Goal: Information Seeking & Learning: Compare options

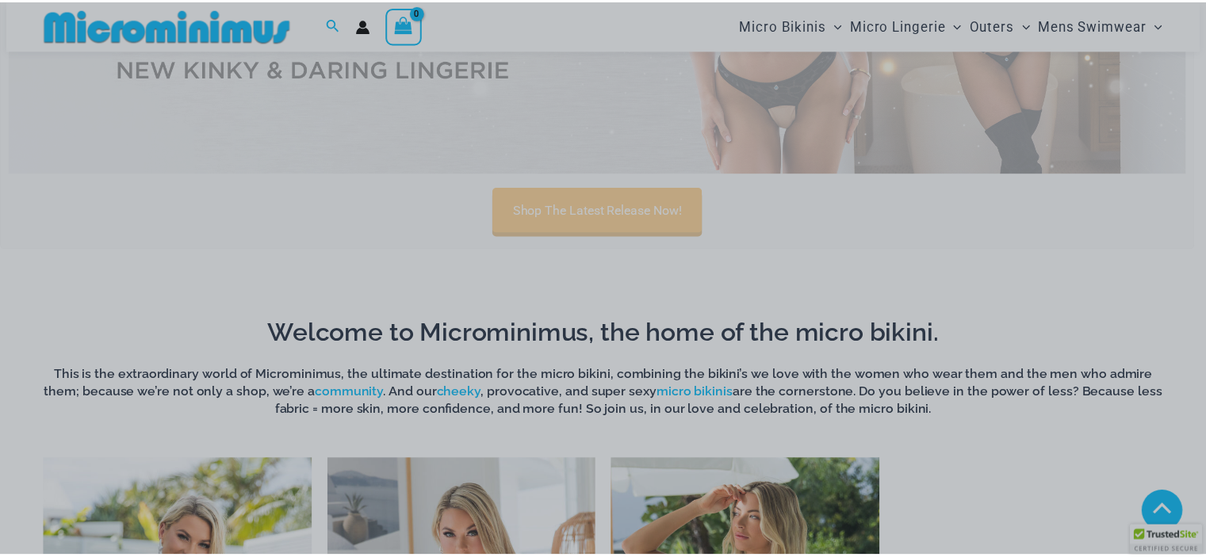
scroll to position [793, 0]
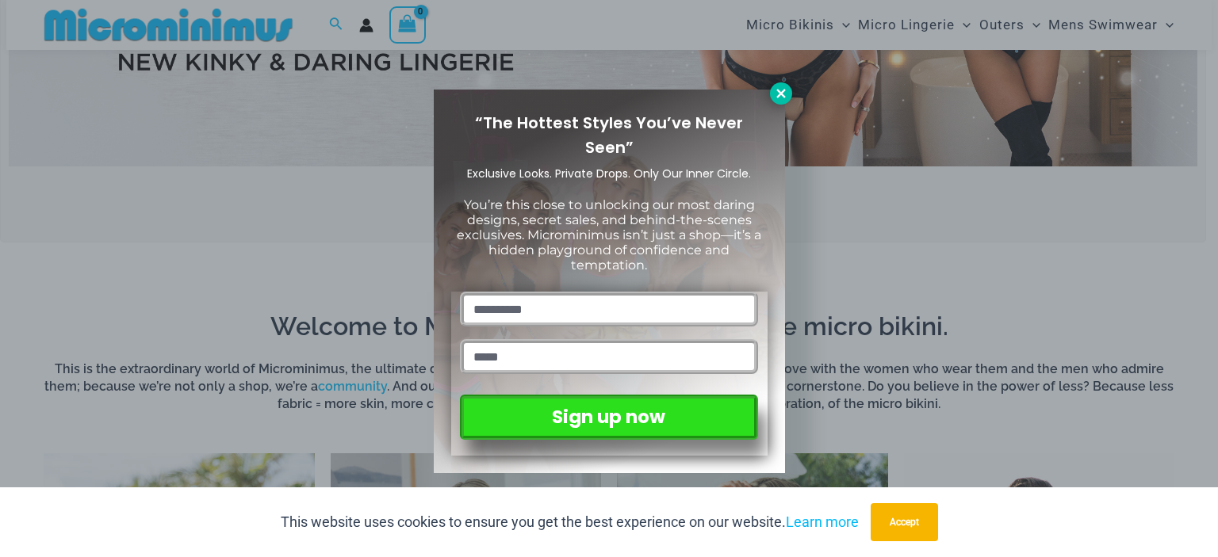
click at [779, 88] on icon at bounding box center [781, 93] width 14 height 14
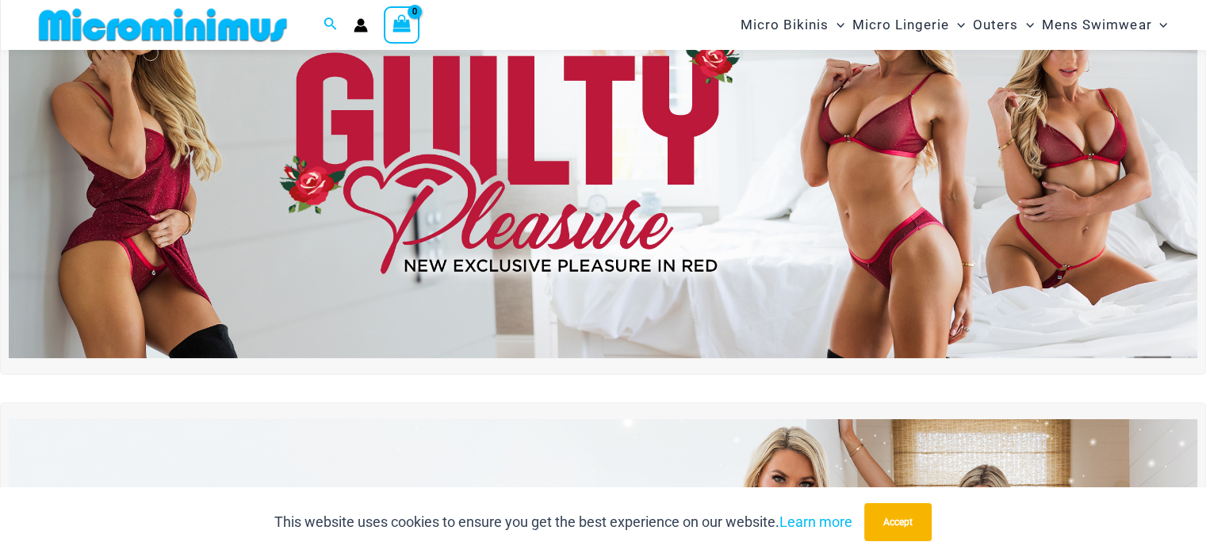
scroll to position [0, 0]
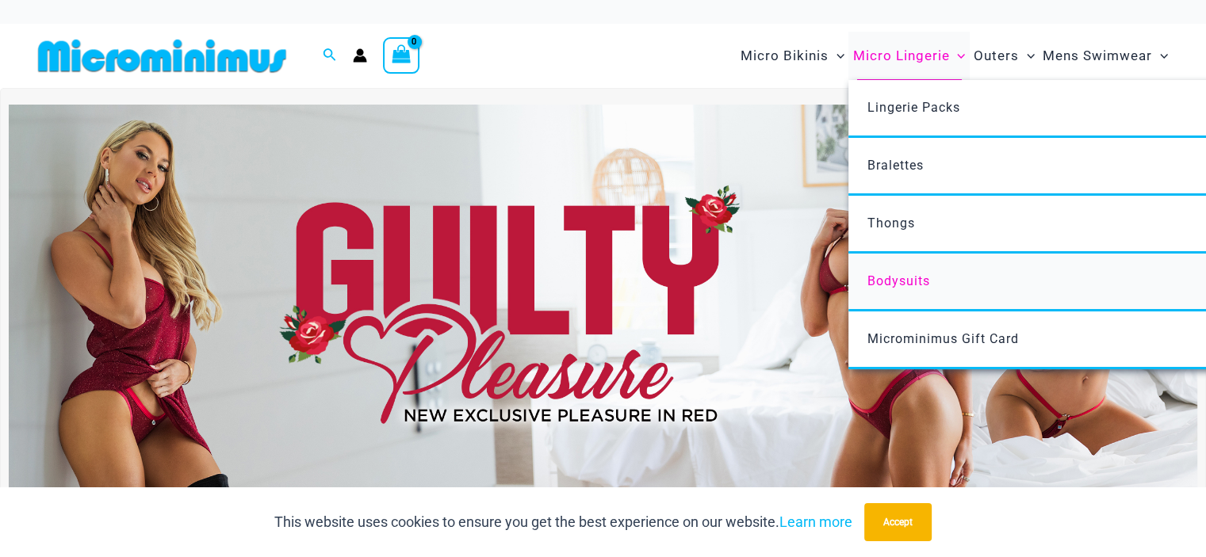
click at [906, 279] on span "Bodysuits" at bounding box center [898, 281] width 63 height 15
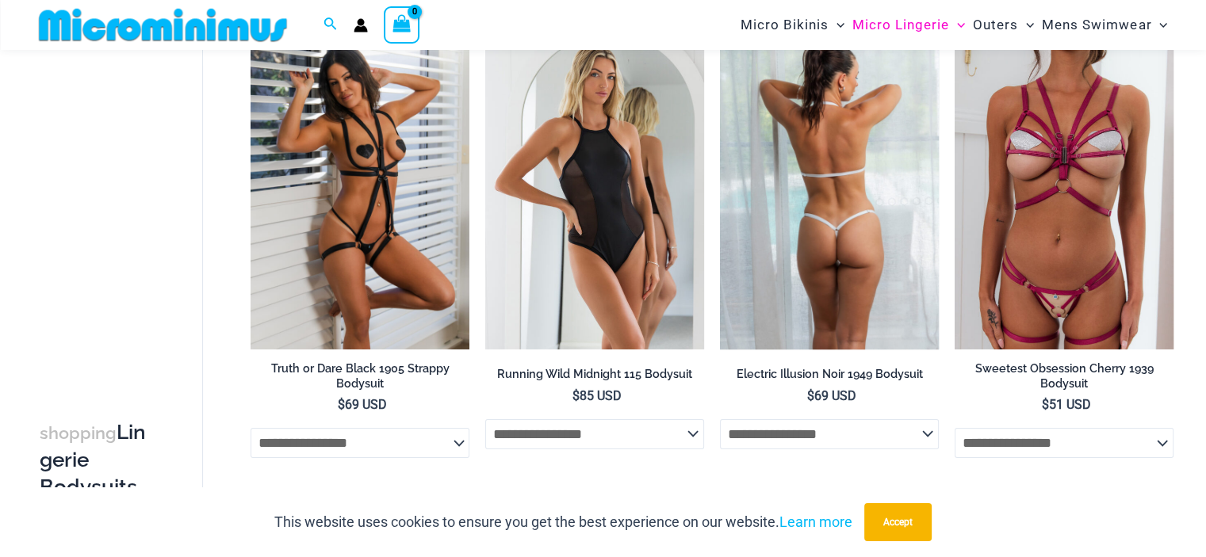
scroll to position [144, 0]
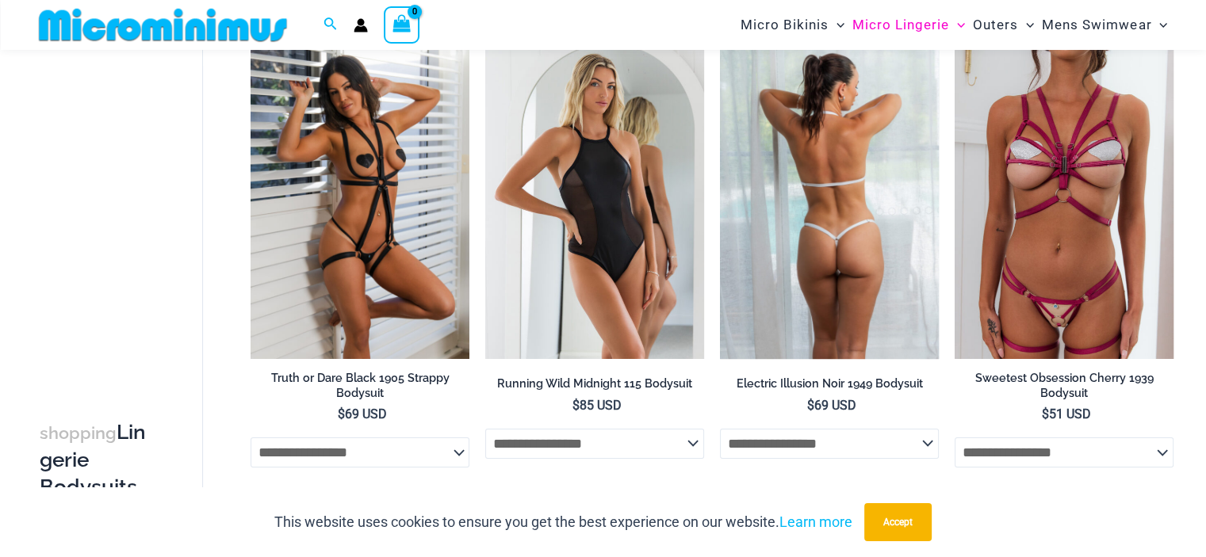
click at [833, 215] on img at bounding box center [829, 195] width 219 height 328
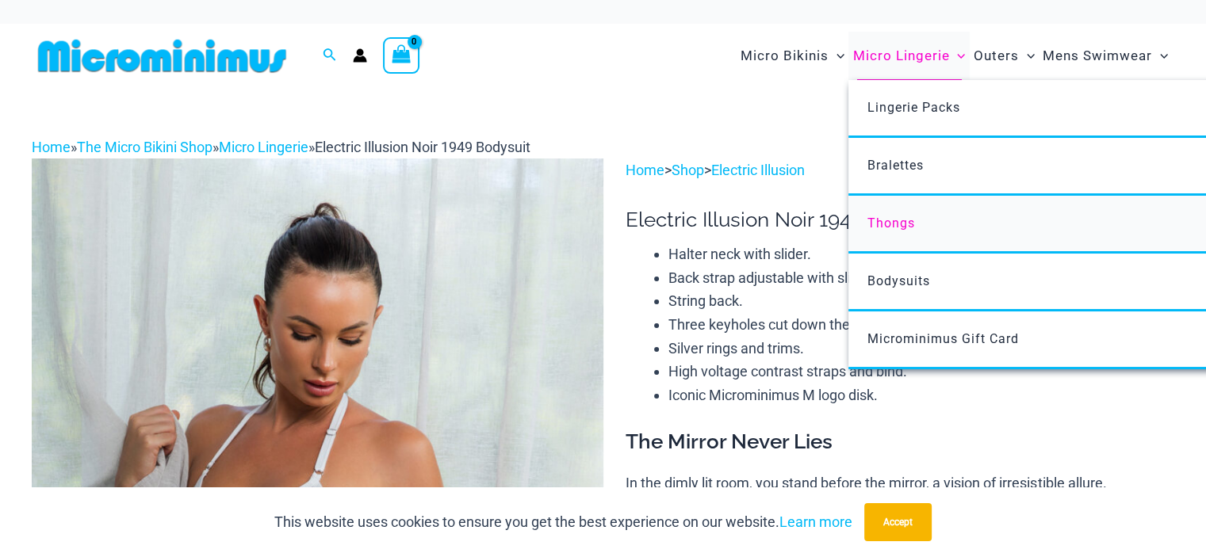
click at [888, 218] on span "Thongs" at bounding box center [891, 223] width 48 height 15
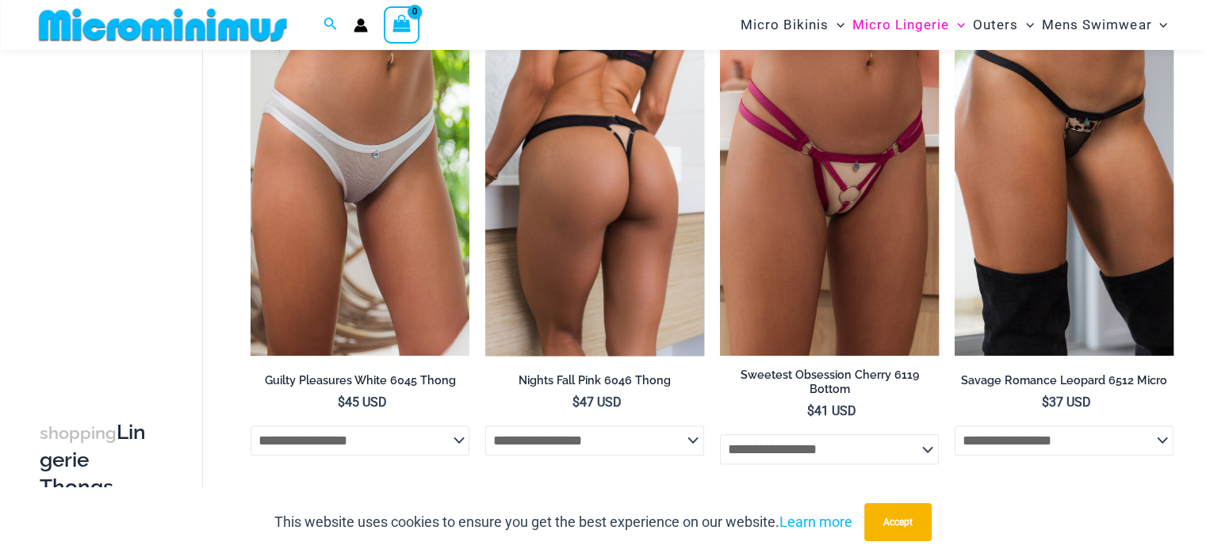
scroll to position [1506, 0]
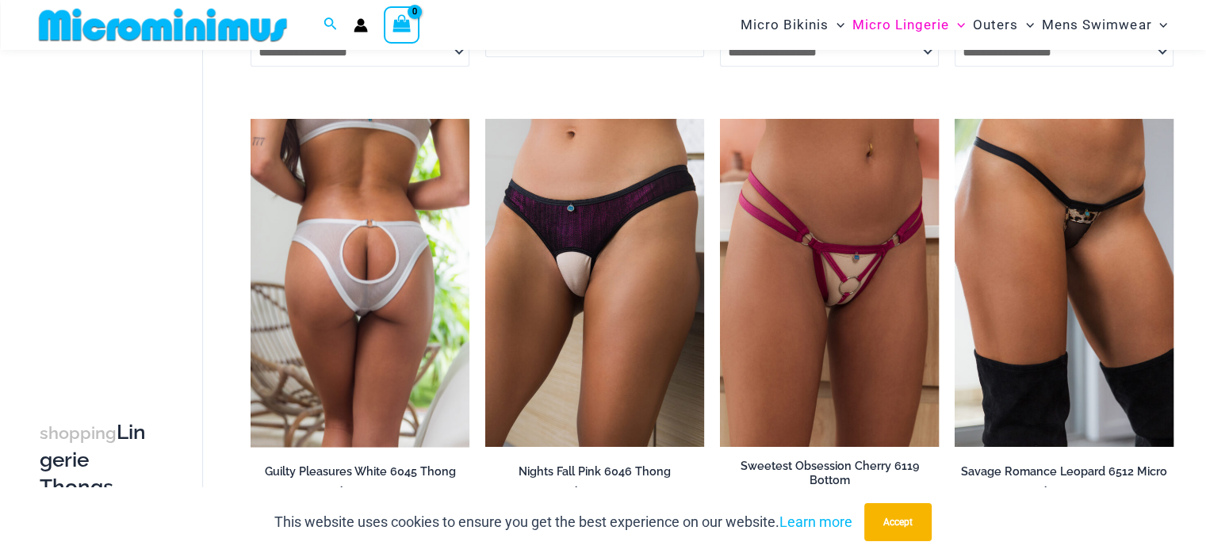
click at [377, 258] on img at bounding box center [360, 283] width 219 height 328
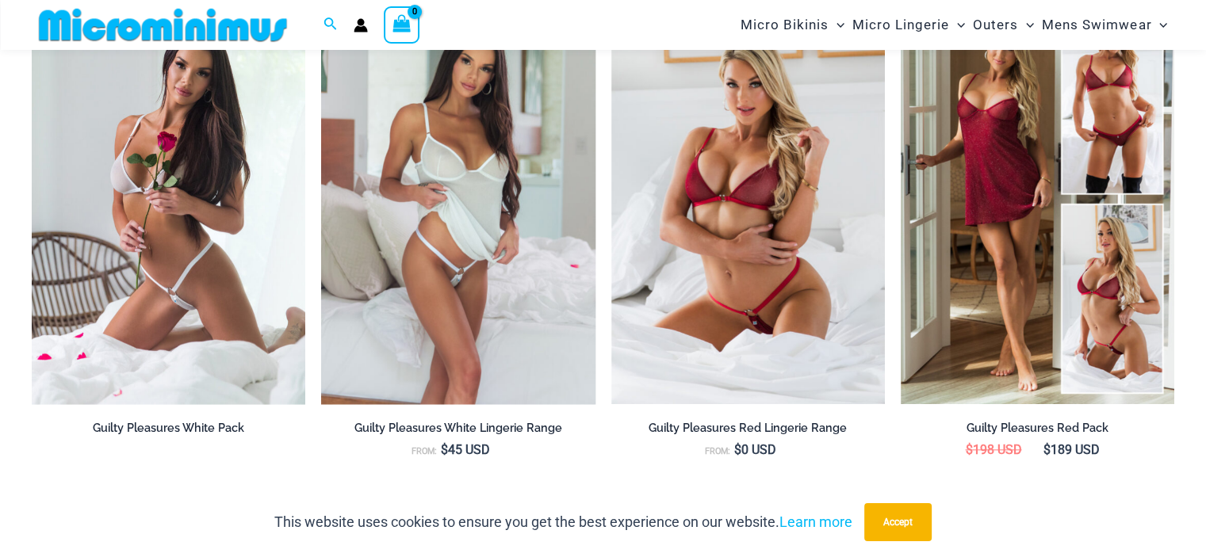
scroll to position [1654, 0]
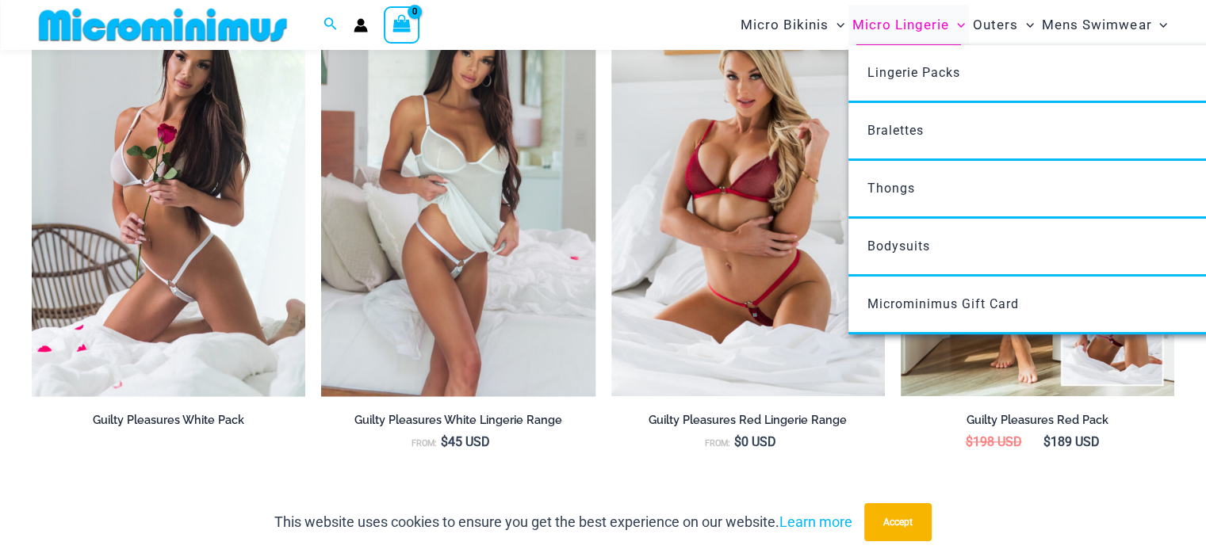
click at [889, 21] on span "Micro Lingerie" at bounding box center [900, 25] width 97 height 40
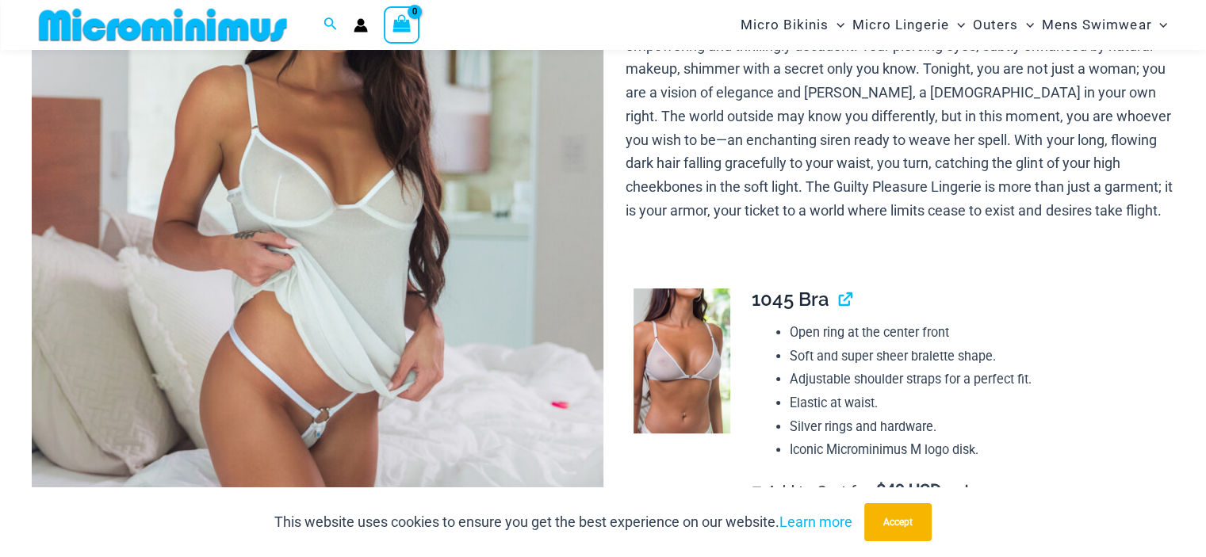
scroll to position [387, 0]
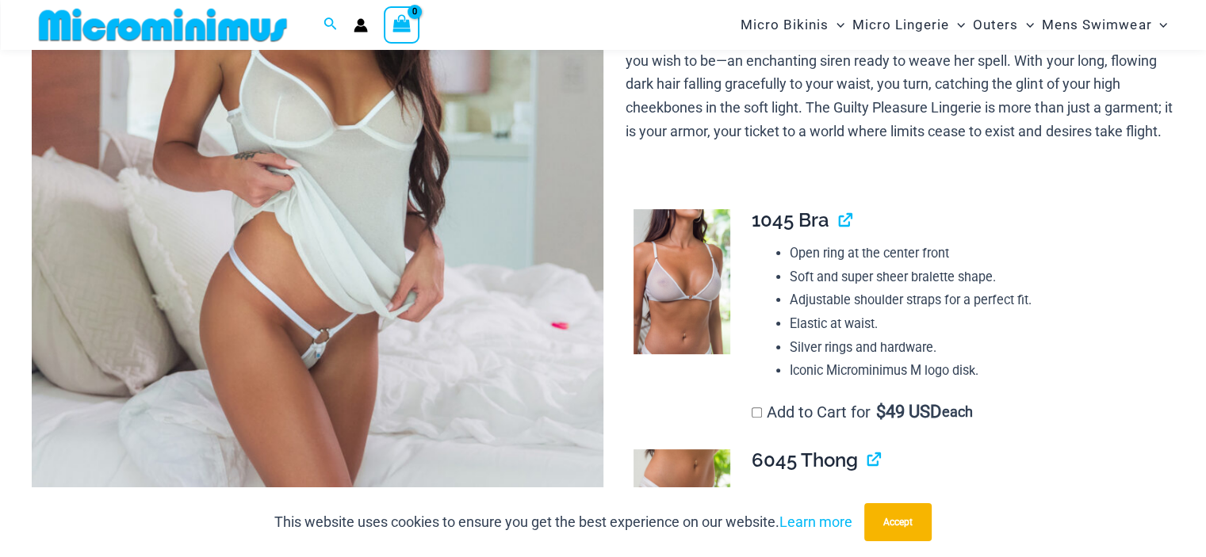
click at [381, 246] on img at bounding box center [318, 185] width 572 height 857
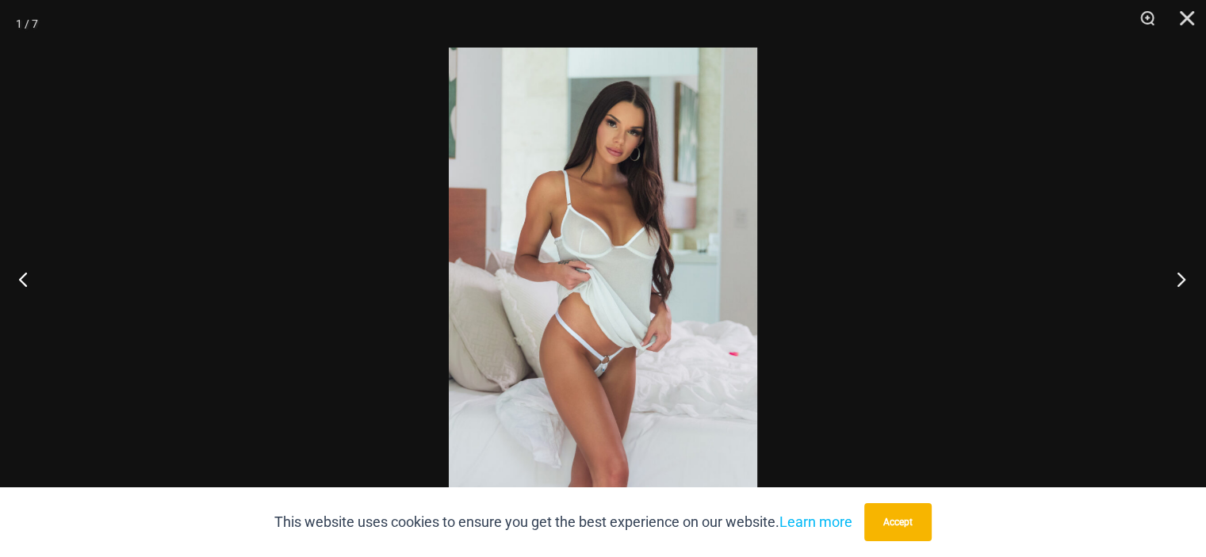
click at [1180, 282] on button "Next" at bounding box center [1176, 278] width 59 height 79
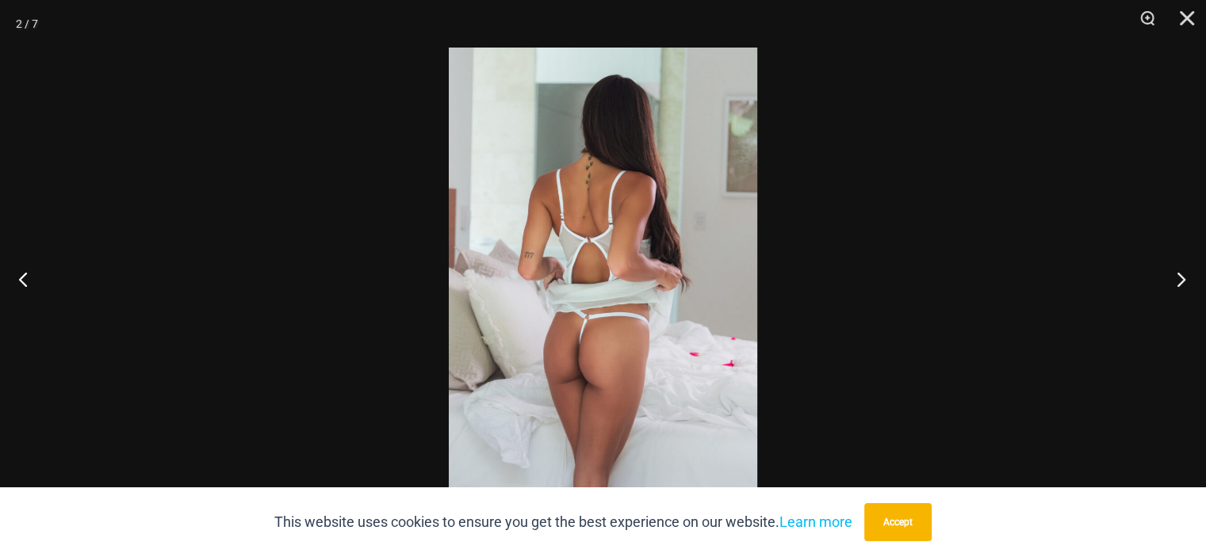
click at [1180, 282] on button "Next" at bounding box center [1176, 278] width 59 height 79
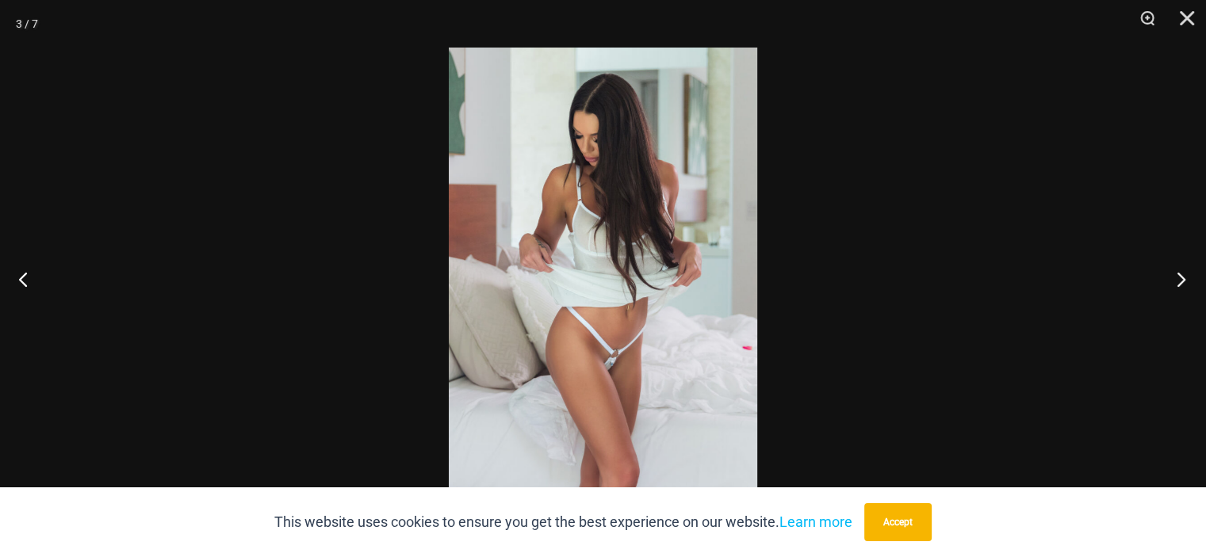
click at [1180, 282] on button "Next" at bounding box center [1176, 278] width 59 height 79
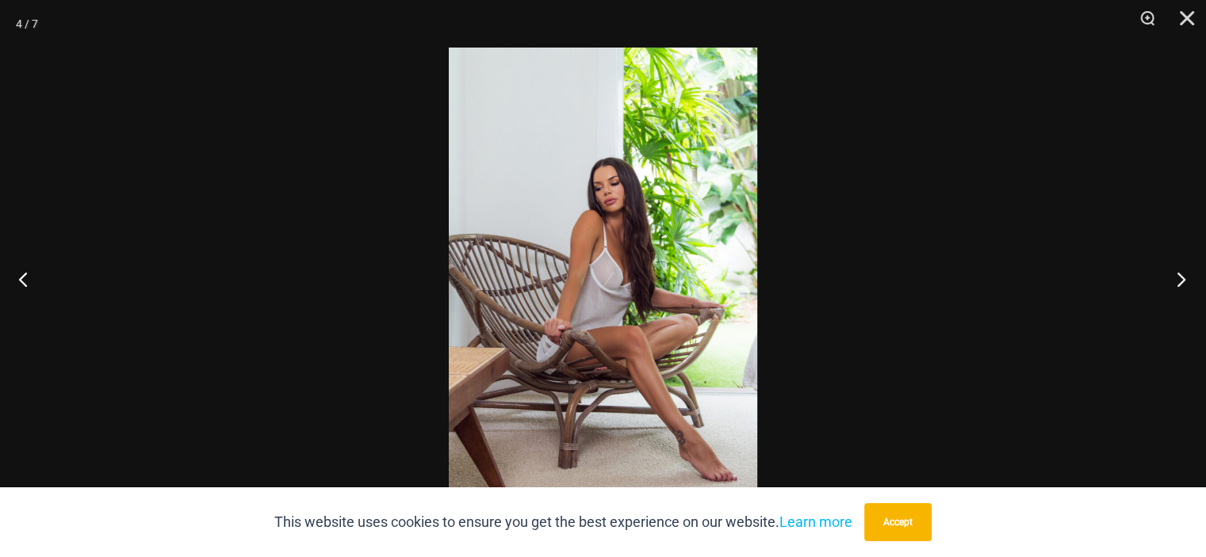
click at [1180, 282] on button "Next" at bounding box center [1176, 278] width 59 height 79
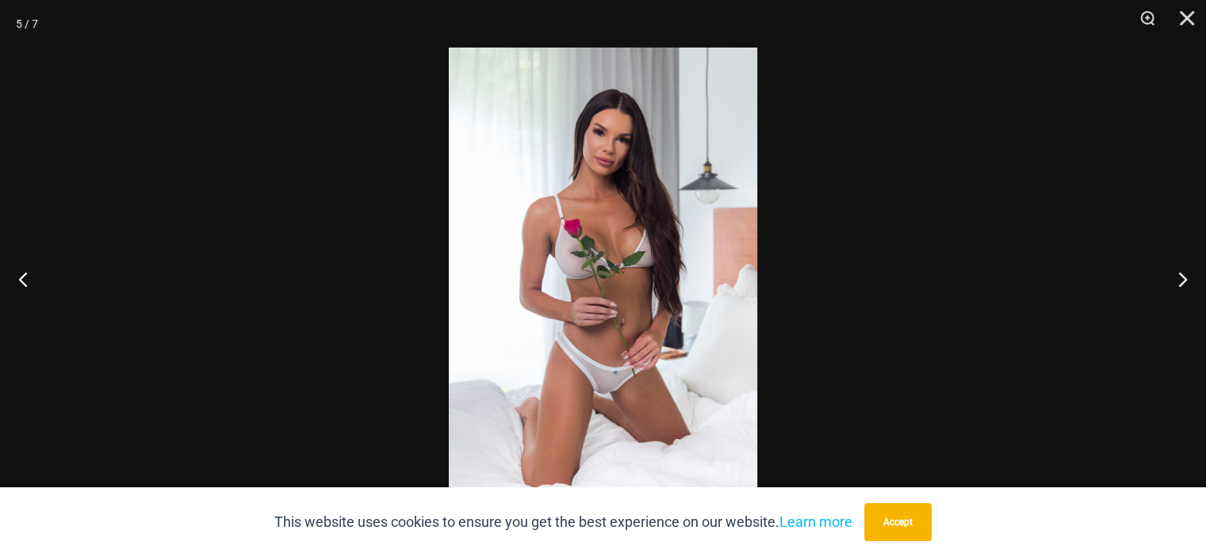
click at [644, 332] on img at bounding box center [603, 279] width 308 height 462
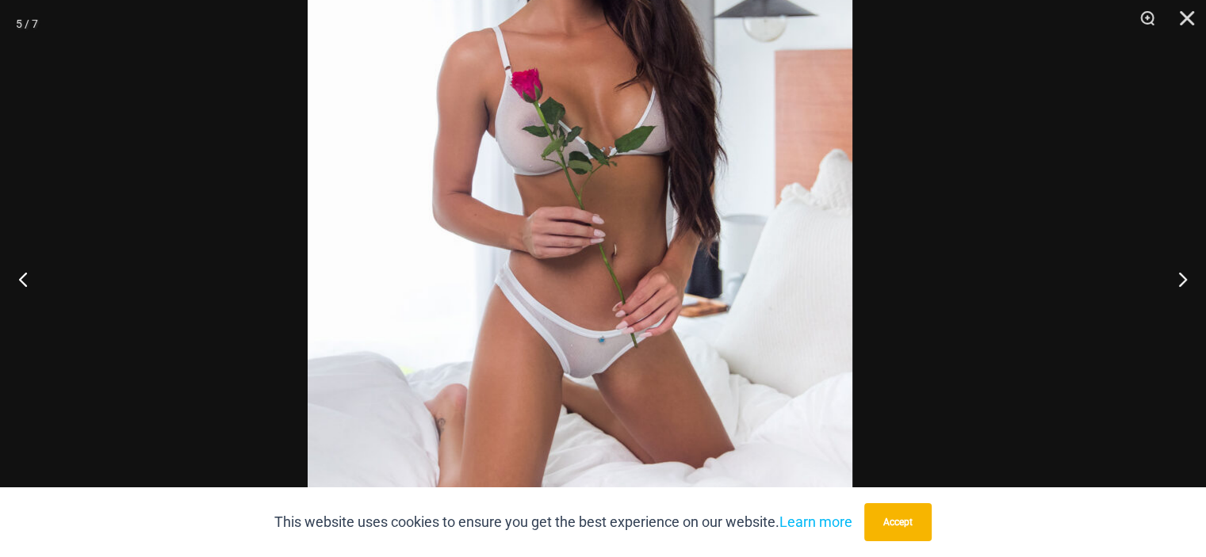
click at [577, 257] on img at bounding box center [580, 174] width 545 height 817
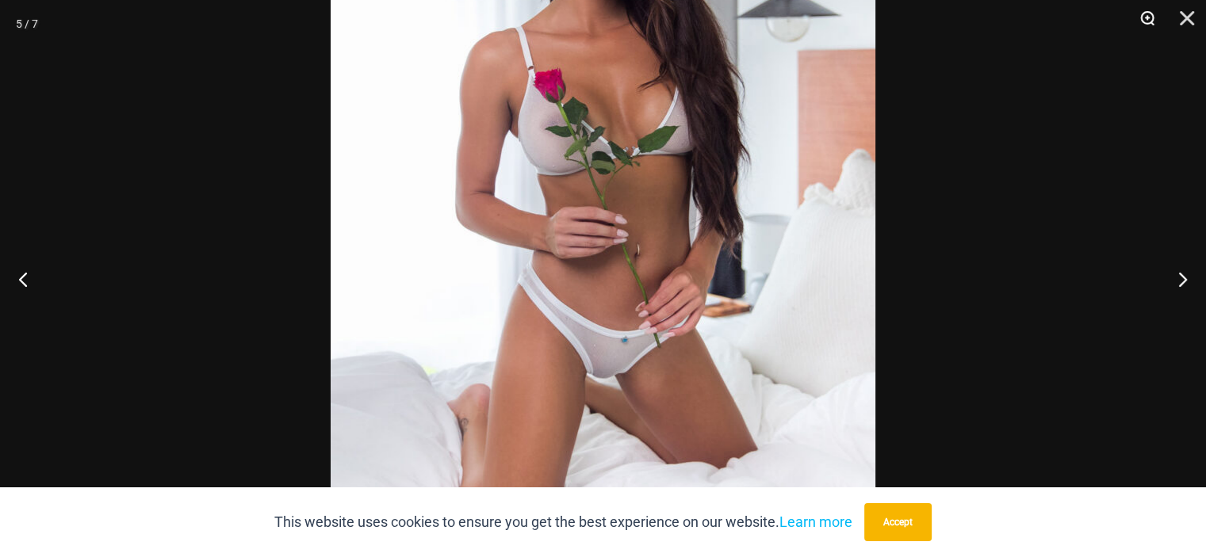
click at [1143, 15] on button "Zoom" at bounding box center [1142, 24] width 40 height 48
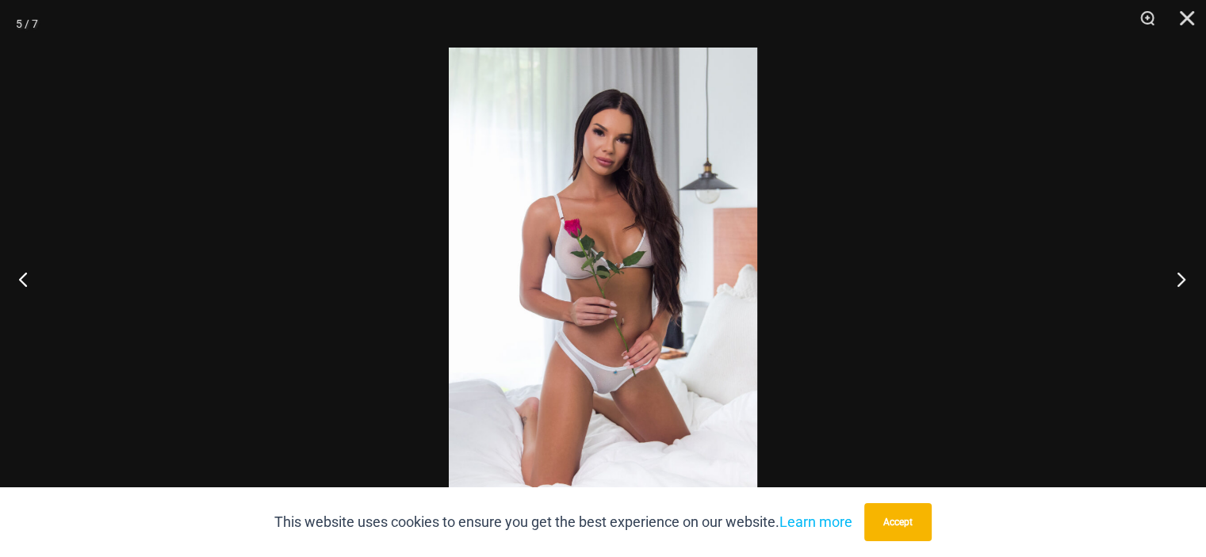
click at [1183, 278] on button "Next" at bounding box center [1176, 278] width 59 height 79
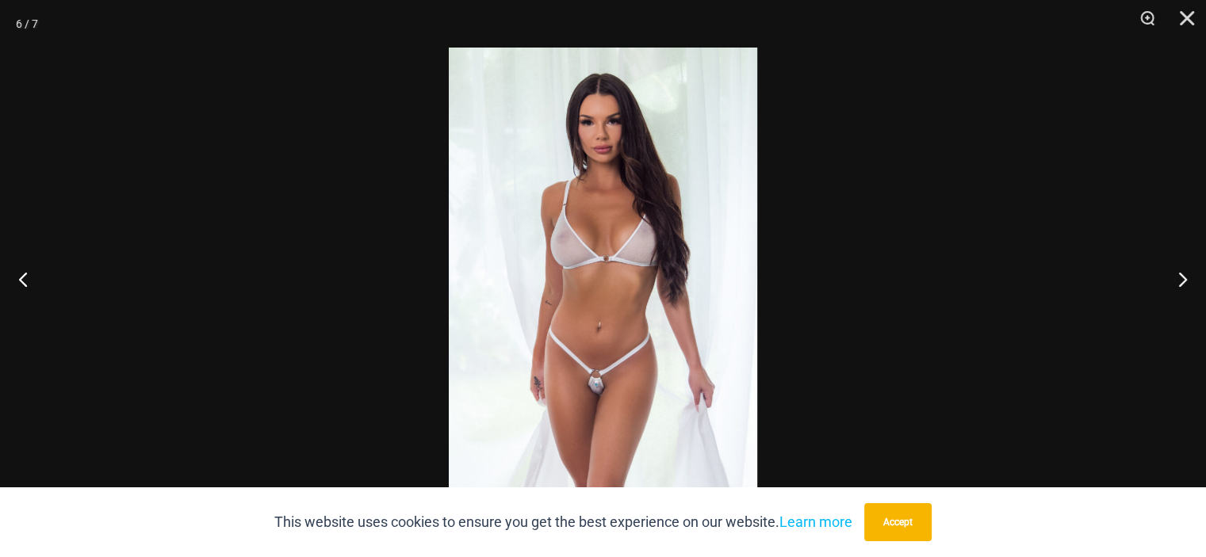
click at [635, 298] on img at bounding box center [603, 279] width 308 height 462
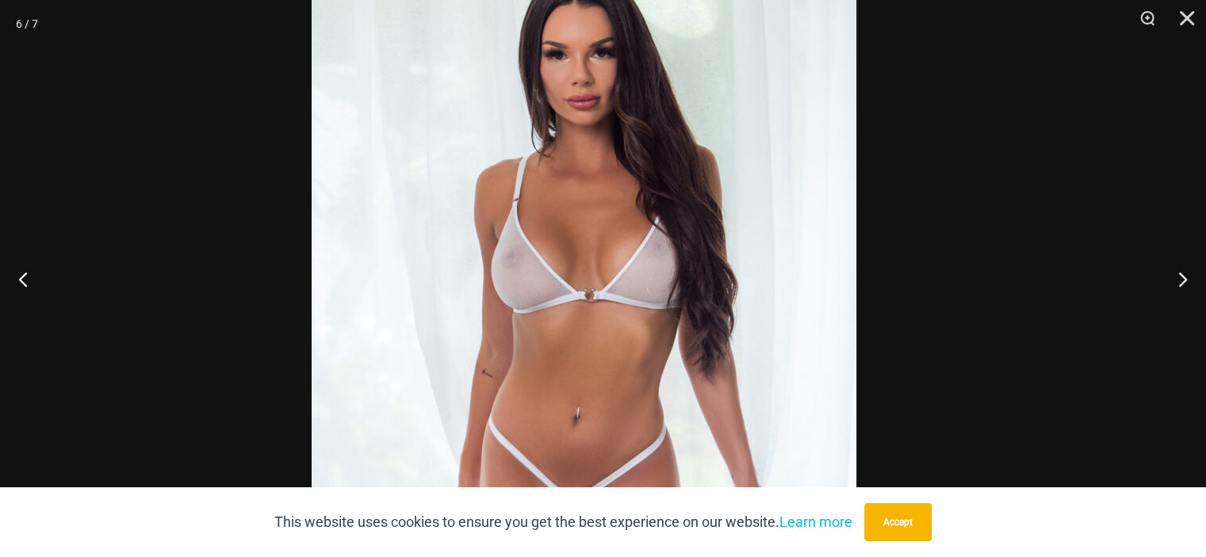
click at [568, 361] on img at bounding box center [584, 330] width 545 height 817
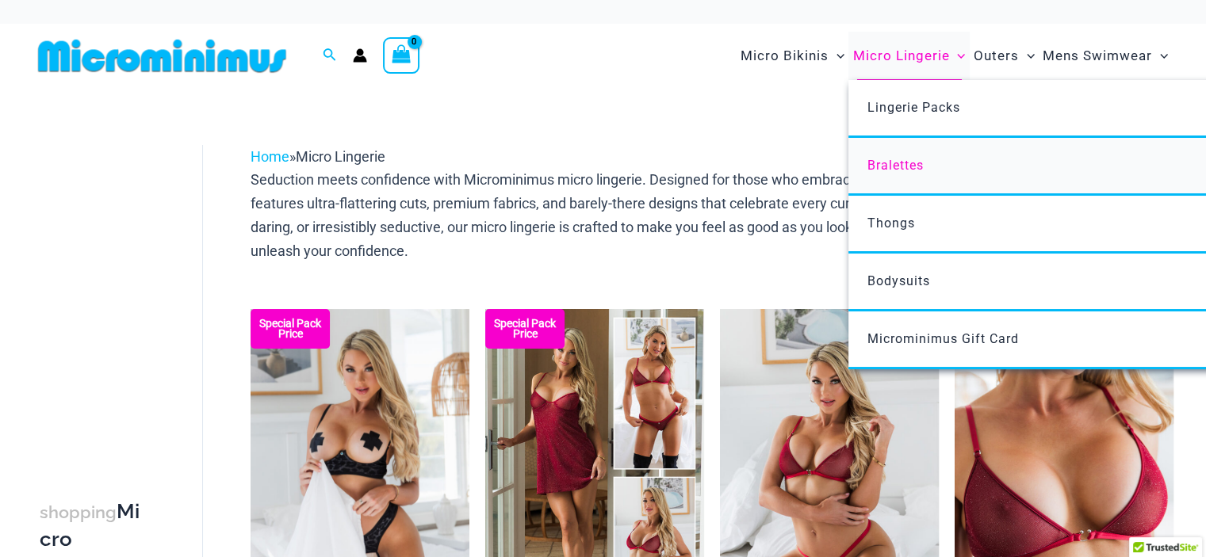
click at [898, 163] on span "Bralettes" at bounding box center [895, 165] width 56 height 15
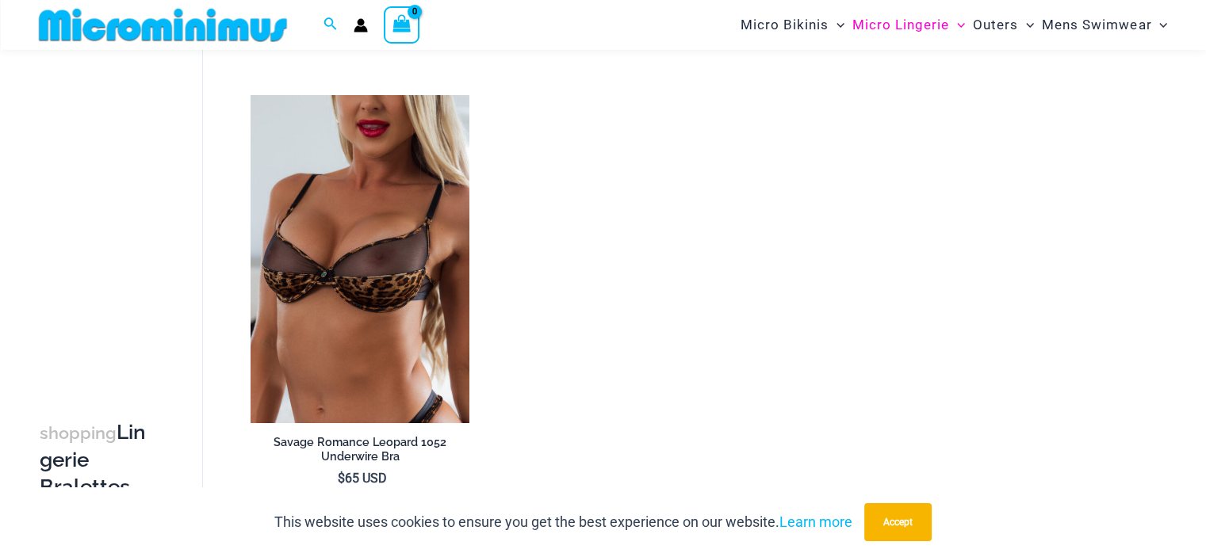
scroll to position [1186, 0]
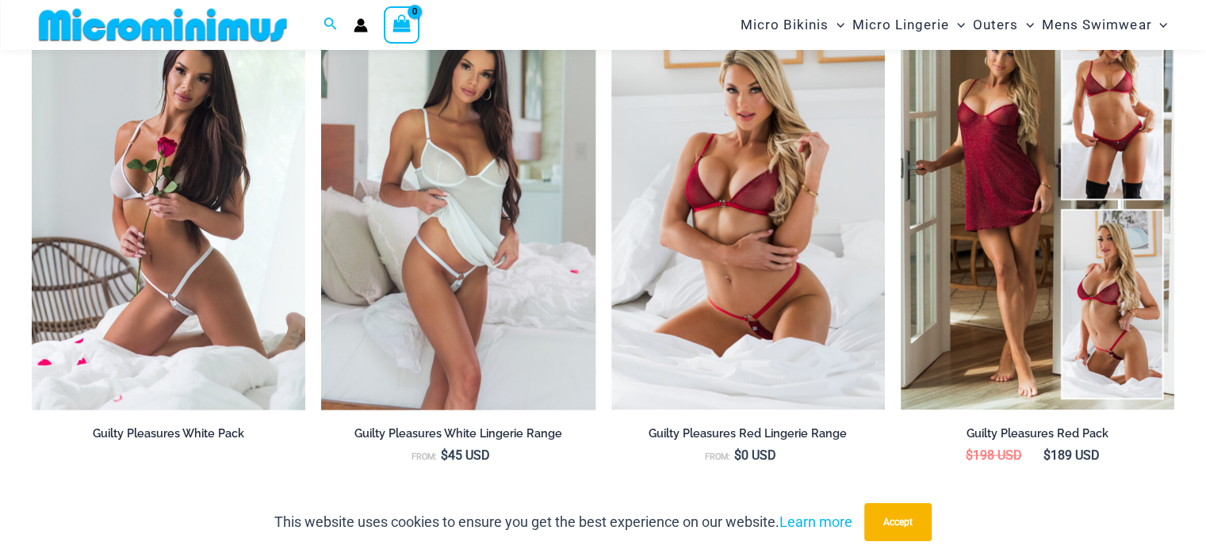
scroll to position [1492, 0]
